Goal: Task Accomplishment & Management: Manage account settings

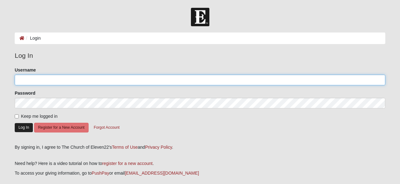
type input "debsellsjax"
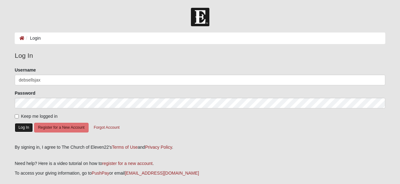
click at [23, 123] on button "Log In" at bounding box center [24, 127] width 18 height 9
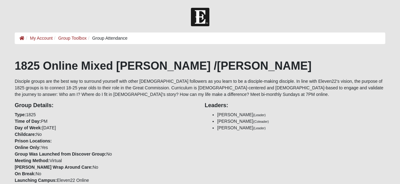
click at [22, 129] on strong "Day of Week:" at bounding box center [29, 128] width 28 height 5
